Goal: Task Accomplishment & Management: Complete application form

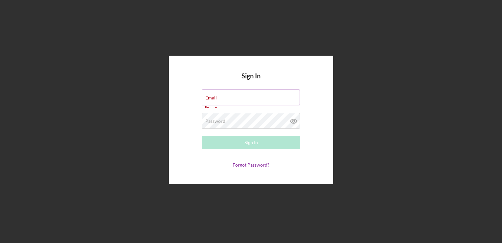
click at [230, 98] on div "Email Required" at bounding box center [251, 99] width 99 height 20
click at [223, 95] on div "Email Required" at bounding box center [251, 99] width 99 height 20
type input "[EMAIL_ADDRESS][DOMAIN_NAME]"
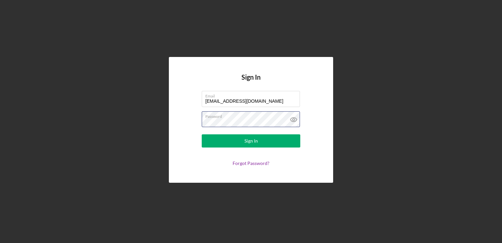
click at [202, 134] on button "Sign In" at bounding box center [251, 140] width 99 height 13
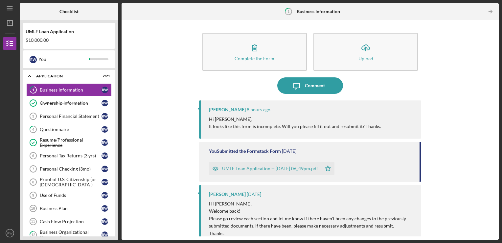
click at [274, 169] on div "UMLF Loan Application -- [DATE] 06_49pm.pdf" at bounding box center [270, 168] width 96 height 5
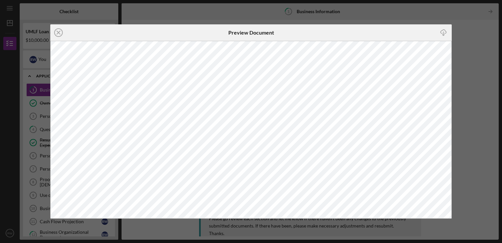
click at [218, 13] on div "Icon/Close Preview Document Icon/Download" at bounding box center [251, 121] width 502 height 243
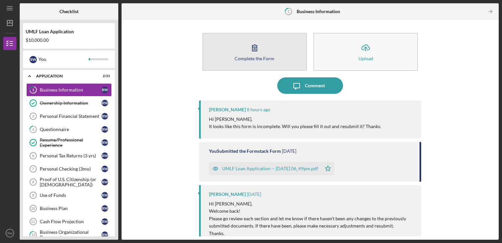
click at [250, 50] on icon "button" at bounding box center [255, 47] width 16 height 16
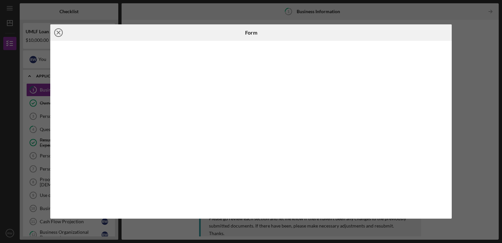
click at [56, 33] on icon "Icon/Close" at bounding box center [58, 32] width 16 height 16
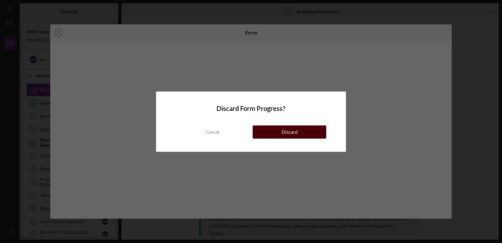
click at [269, 130] on button "Discard" at bounding box center [290, 131] width 74 height 13
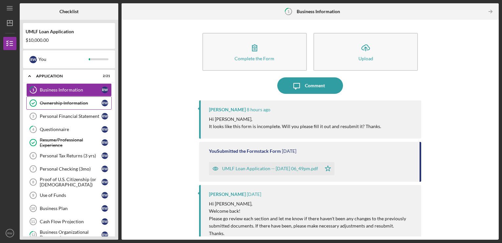
click at [52, 102] on div "Ownership Information" at bounding box center [71, 102] width 62 height 5
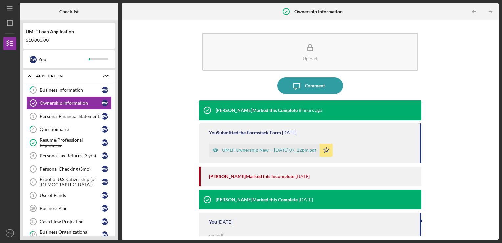
click at [243, 152] on div "UMLF Ownership New -- [DATE] 07_22pm.pdf" at bounding box center [269, 149] width 94 height 5
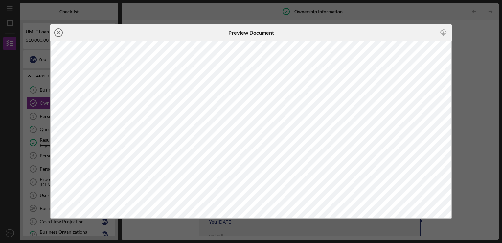
click at [61, 33] on icon "Icon/Close" at bounding box center [58, 32] width 16 height 16
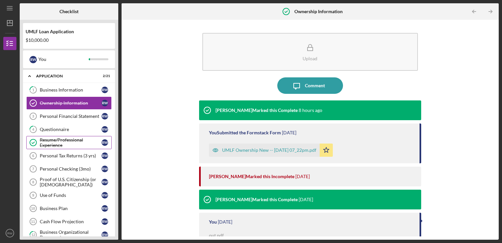
click at [66, 143] on div "Resume/Professional Experience" at bounding box center [71, 142] width 62 height 11
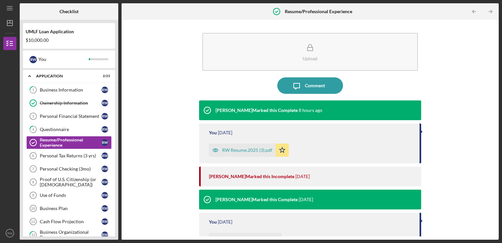
click at [236, 151] on div "RW Resume.2025 (3).pdf" at bounding box center [247, 149] width 50 height 5
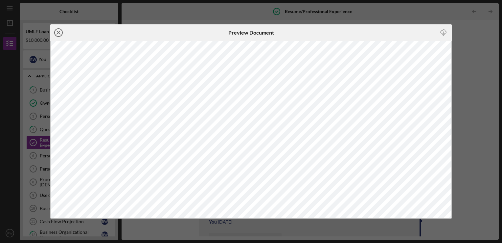
click at [59, 34] on line at bounding box center [58, 32] width 3 height 3
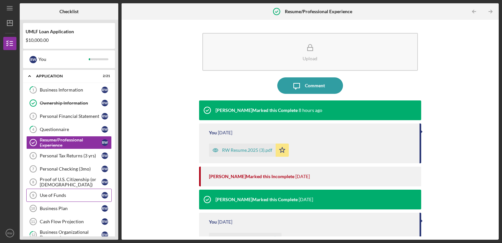
scroll to position [33, 0]
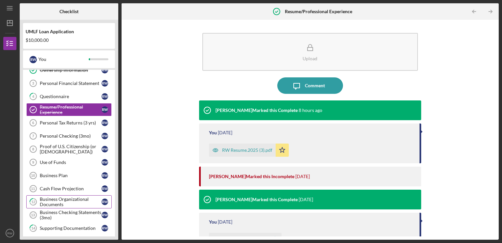
click at [79, 199] on div "Business Organizational Documents" at bounding box center [71, 201] width 62 height 11
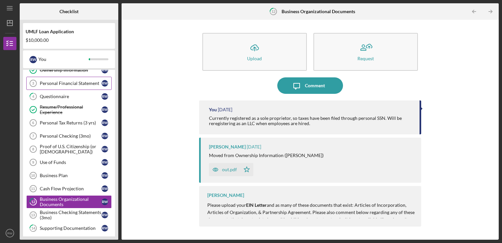
click at [63, 85] on div "Personal Financial Statement" at bounding box center [71, 83] width 62 height 5
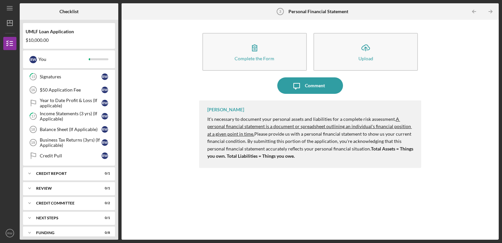
scroll to position [201, 0]
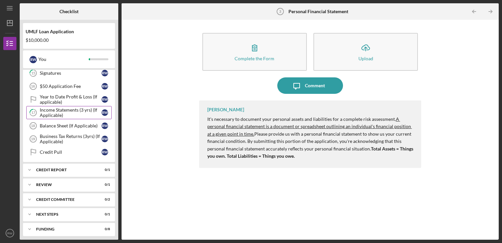
click at [60, 112] on div "Income Statements (3 yrs) (If Applicable)" at bounding box center [71, 112] width 62 height 11
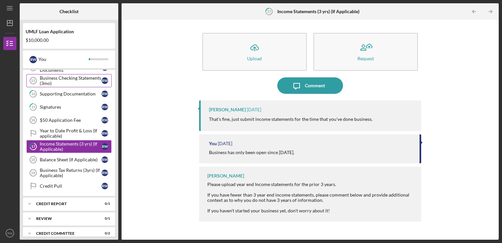
scroll to position [168, 0]
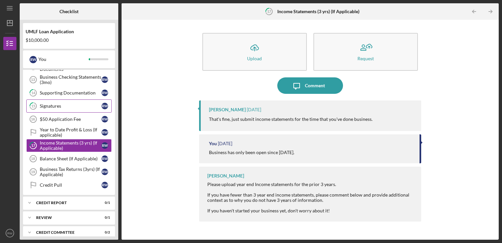
click at [53, 103] on div "Signatures" at bounding box center [71, 105] width 62 height 5
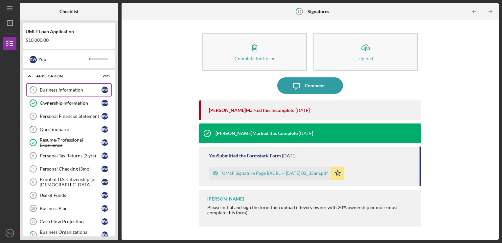
click at [57, 89] on div "Business Information" at bounding box center [71, 89] width 62 height 5
